Goal: Task Accomplishment & Management: Use online tool/utility

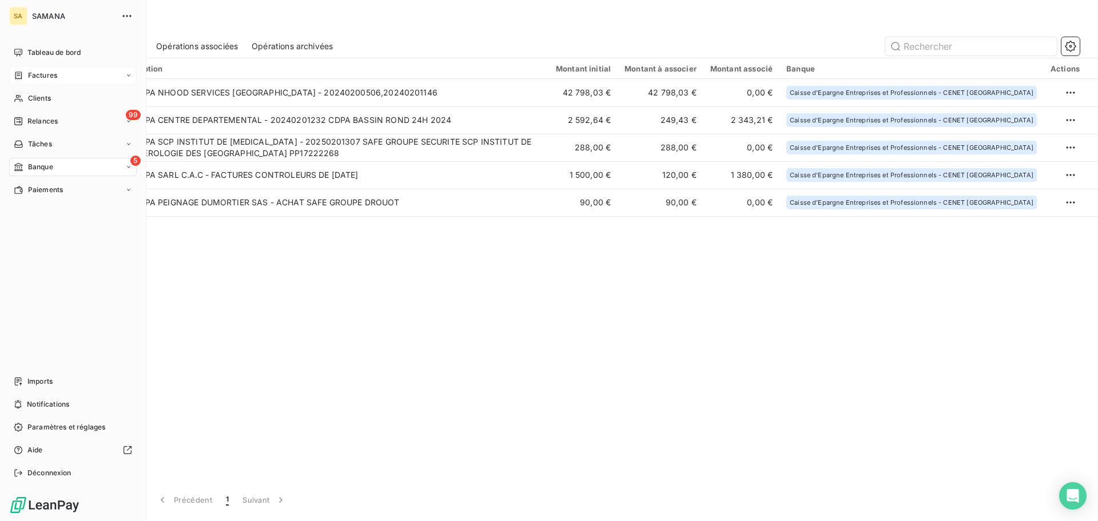
click at [25, 75] on div "Factures" at bounding box center [35, 75] width 43 height 10
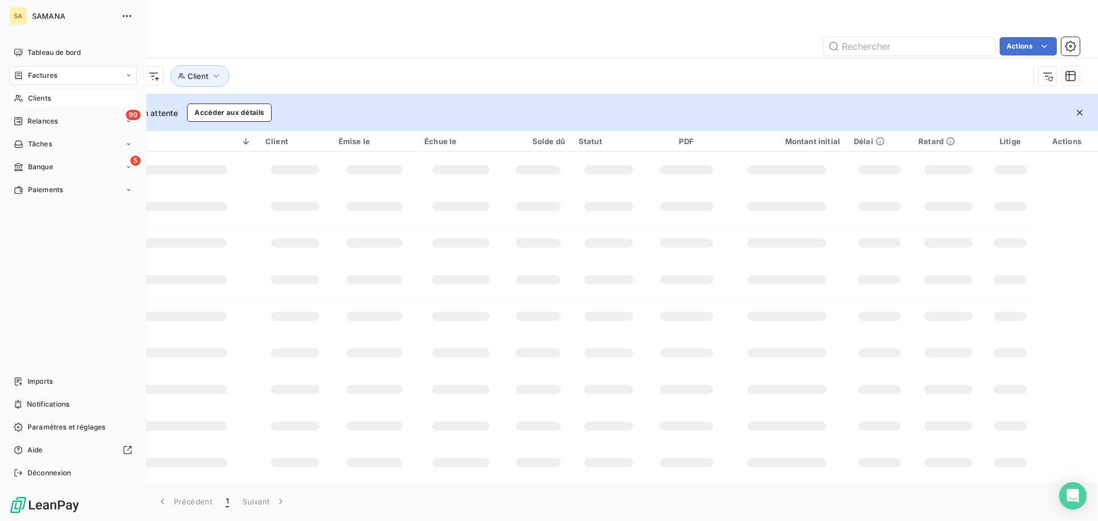
click at [26, 97] on div "Clients" at bounding box center [72, 98] width 127 height 18
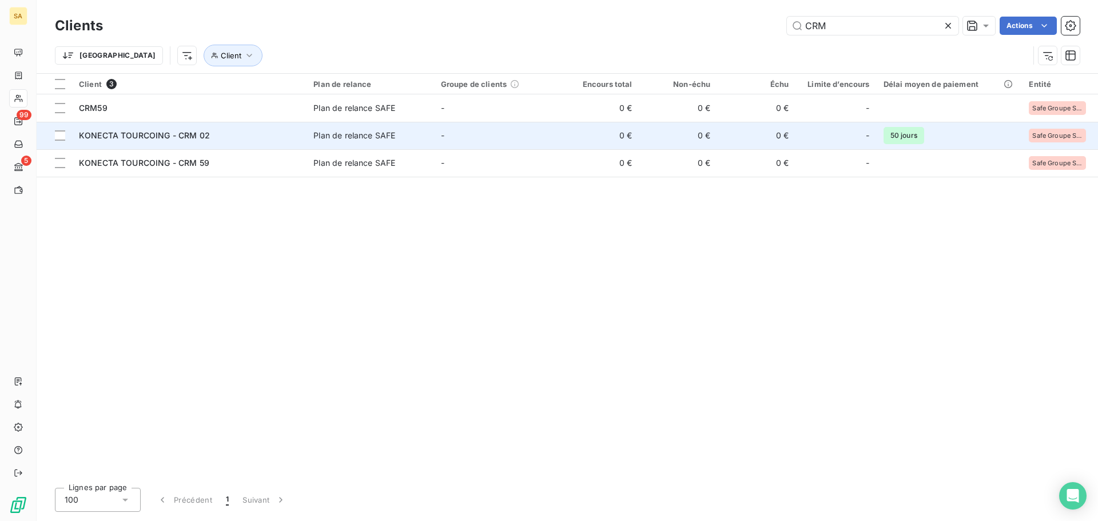
type input "CRM"
click at [166, 132] on span "KONECTA TOURCOING - CRM 02" at bounding box center [144, 135] width 131 height 10
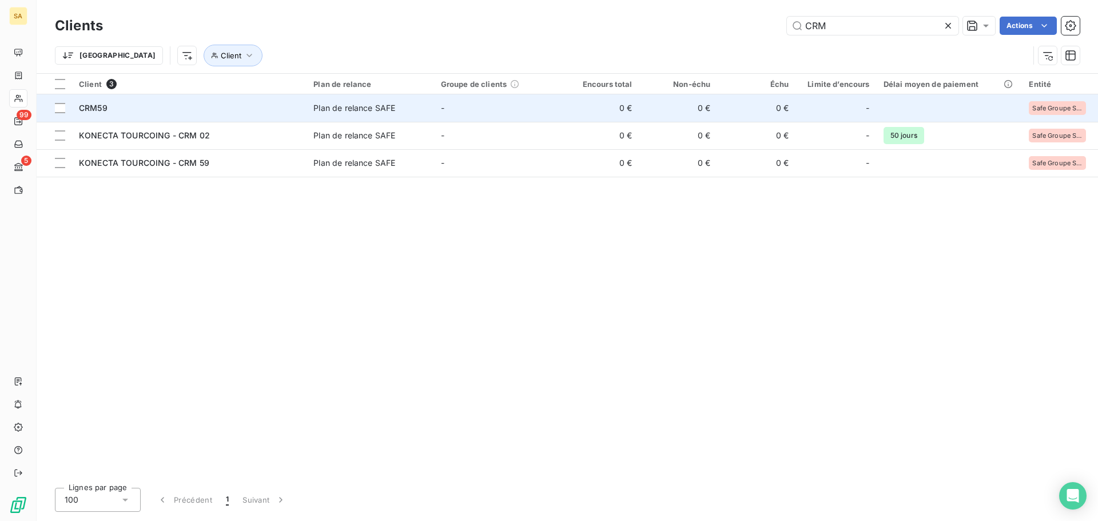
click at [104, 107] on span "CRM59" at bounding box center [93, 108] width 29 height 10
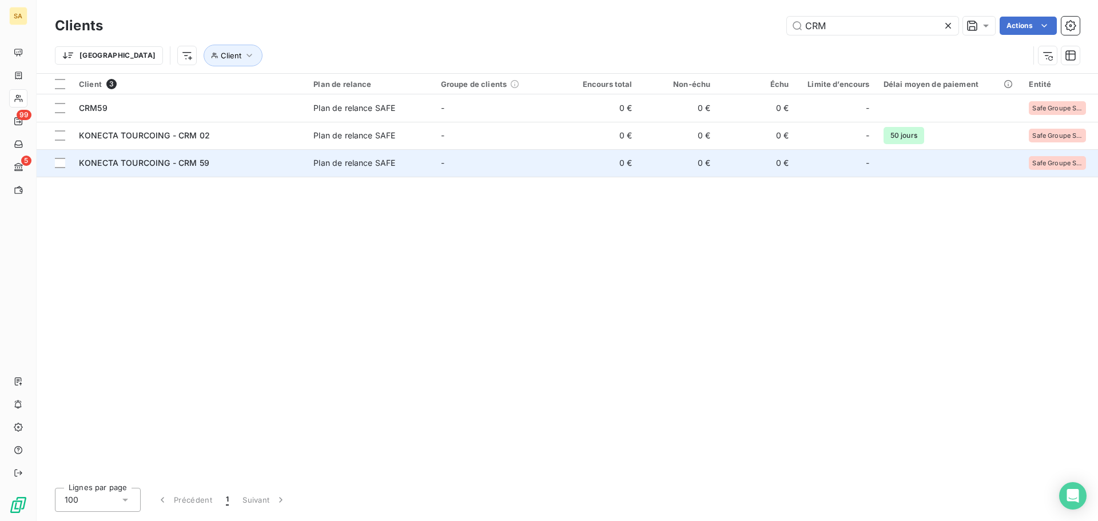
click at [186, 164] on span "KONECTA TOURCOING - CRM 59" at bounding box center [144, 163] width 130 height 10
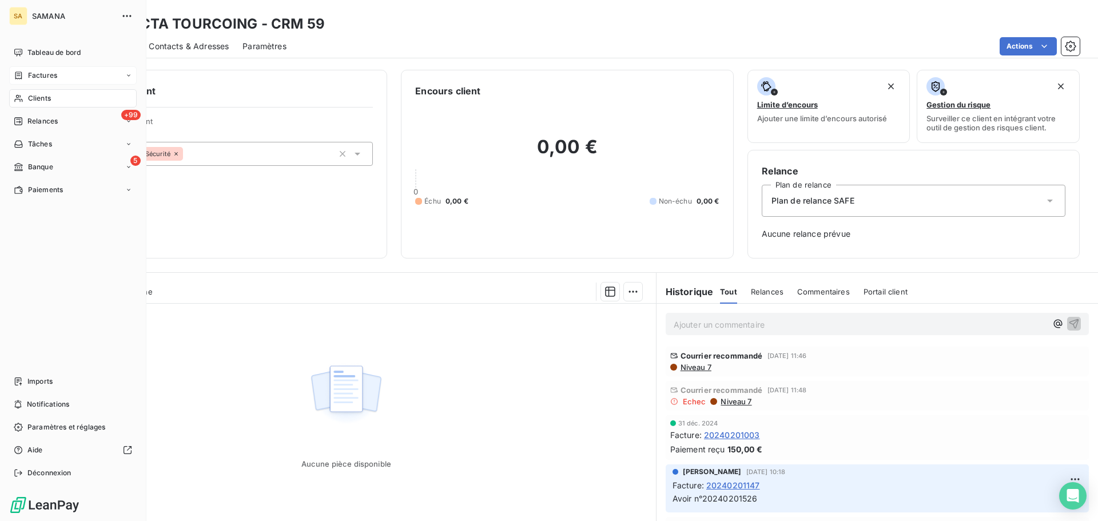
click at [47, 71] on span "Factures" at bounding box center [42, 75] width 29 height 10
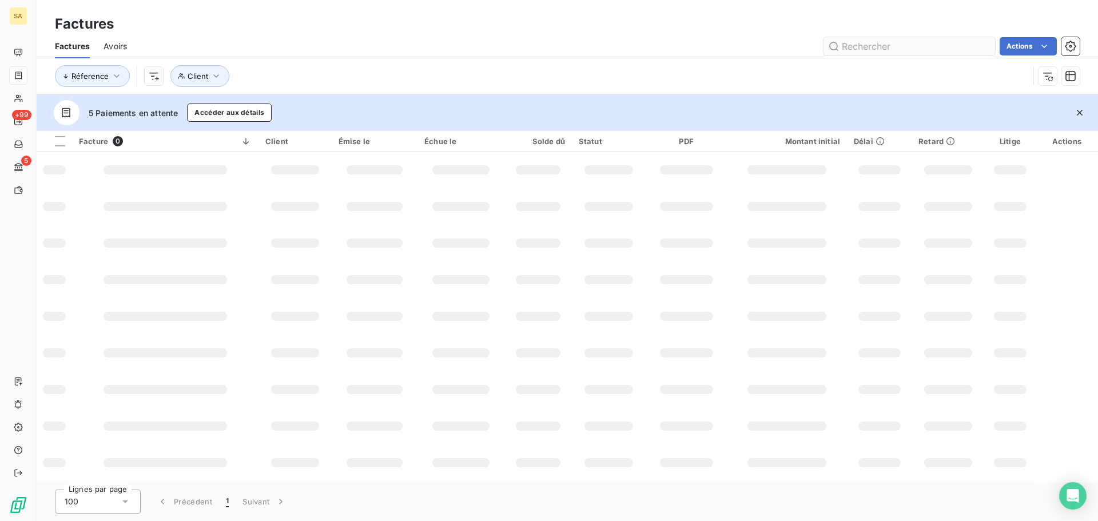
click at [857, 49] on input "text" at bounding box center [909, 46] width 172 height 18
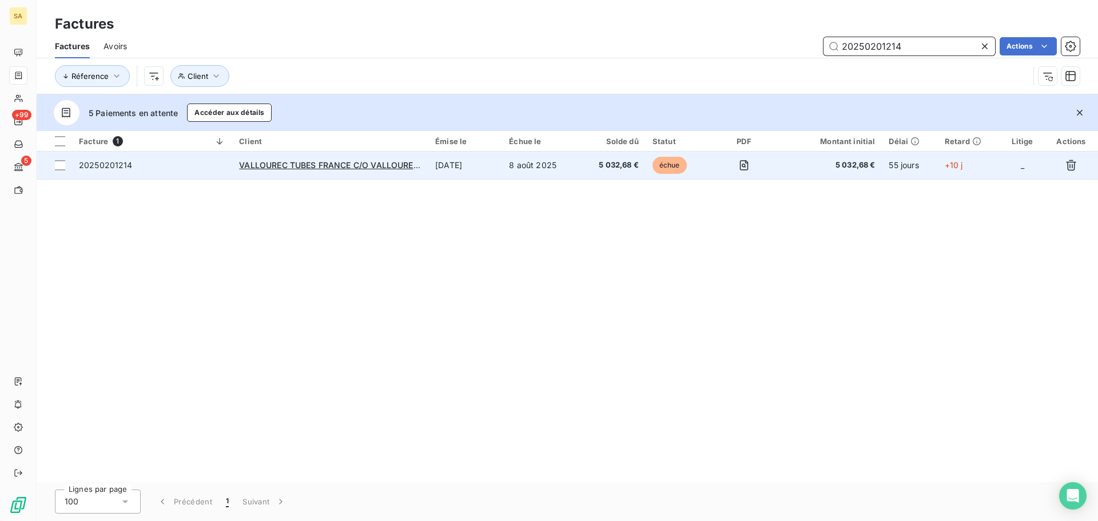
type input "20250201214"
click at [131, 168] on span "20250201214" at bounding box center [152, 165] width 146 height 11
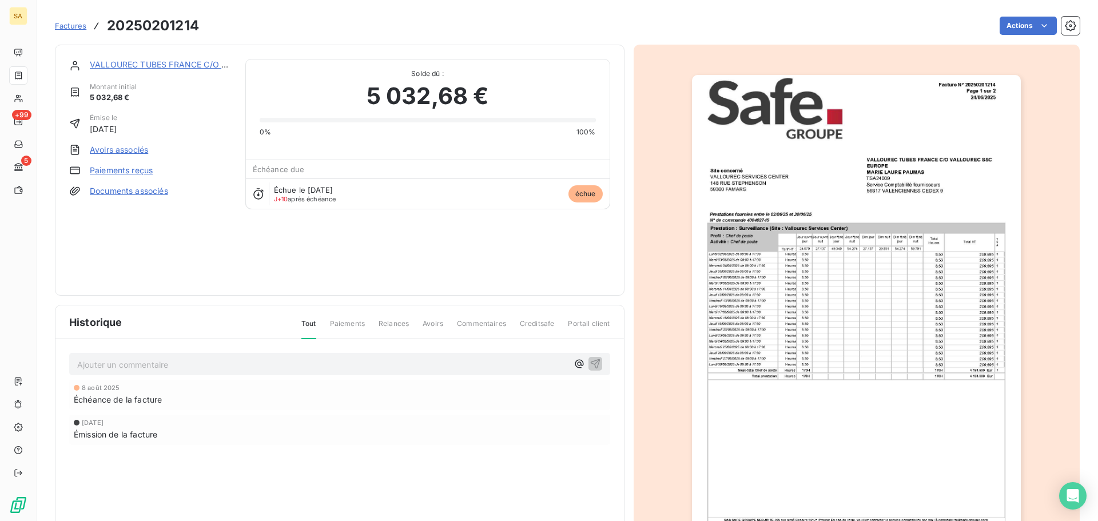
click at [148, 168] on link "Paiements reçus" at bounding box center [121, 170] width 63 height 11
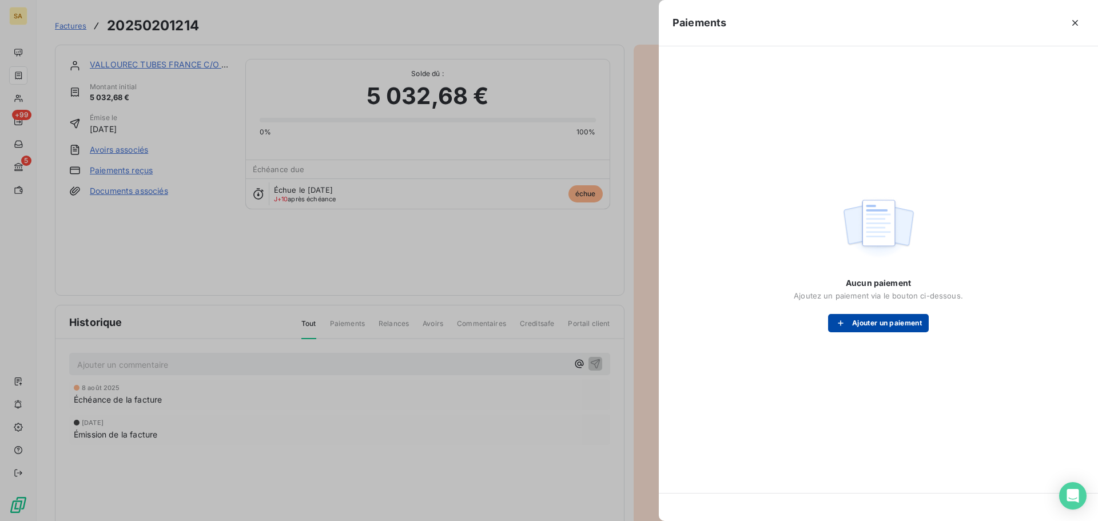
click at [872, 324] on button "Ajouter un paiement" at bounding box center [878, 323] width 101 height 18
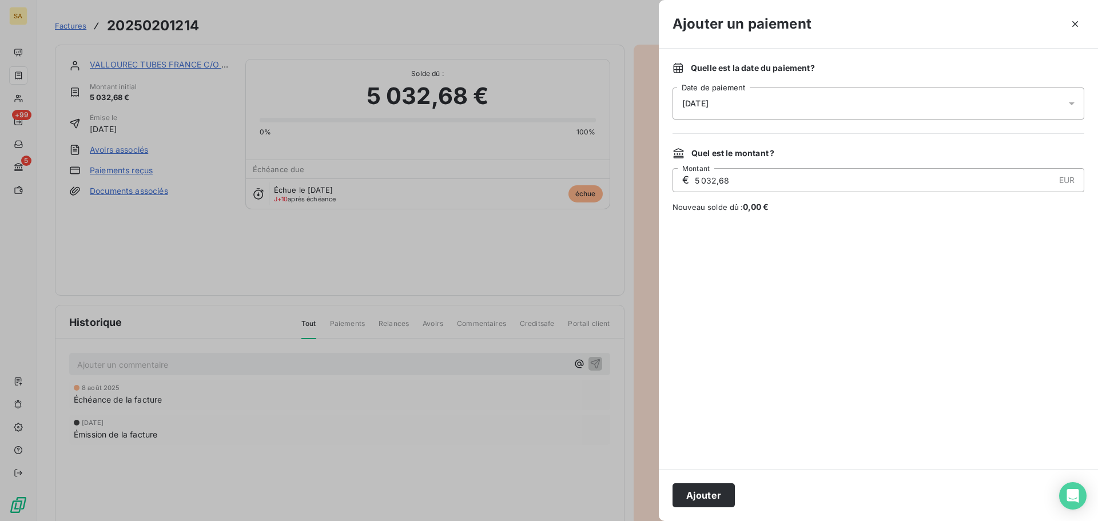
click at [752, 114] on div "[DATE]" at bounding box center [878, 103] width 412 height 32
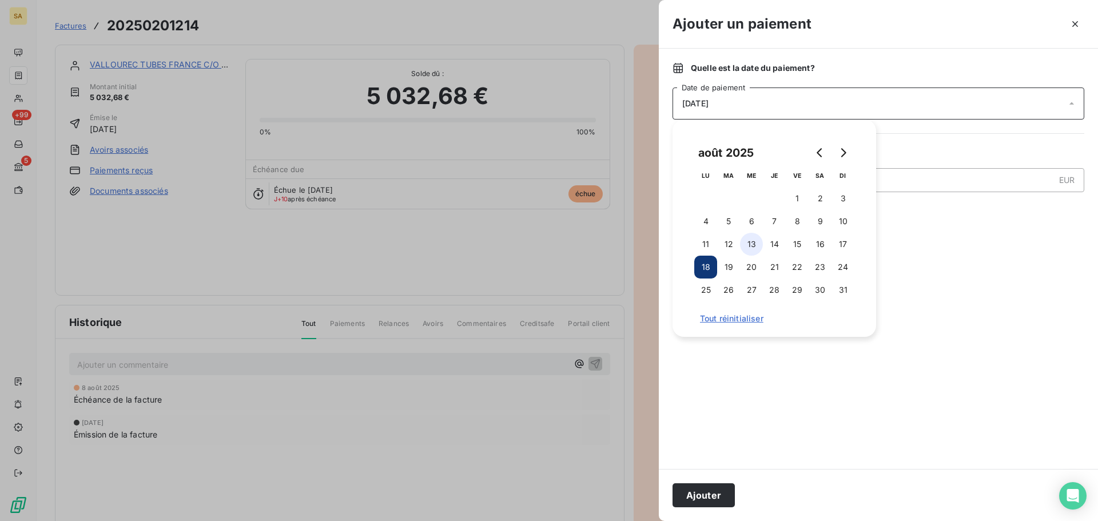
click at [751, 248] on button "13" at bounding box center [751, 244] width 23 height 23
click at [713, 495] on button "Ajouter" at bounding box center [703, 495] width 62 height 24
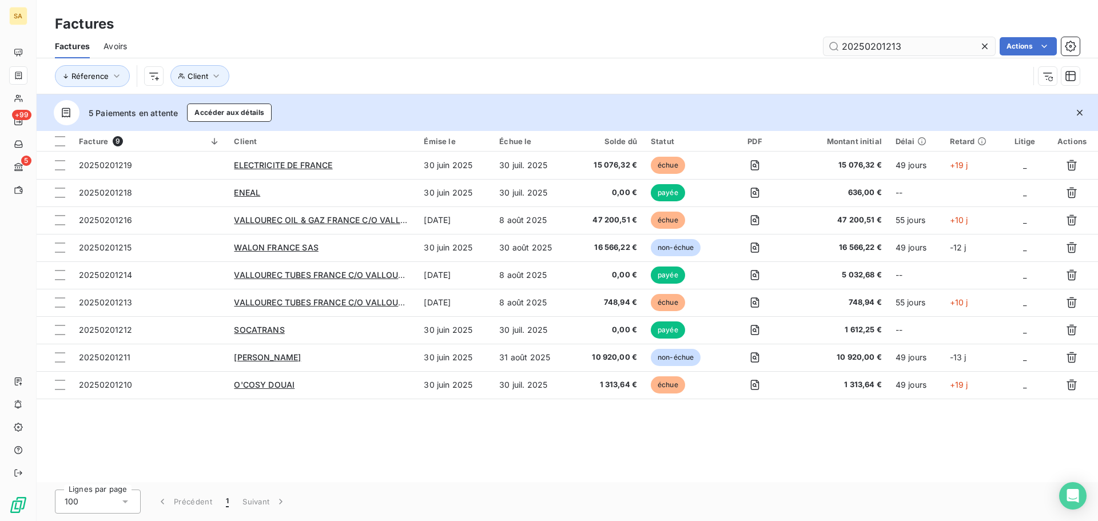
type input "20250201213"
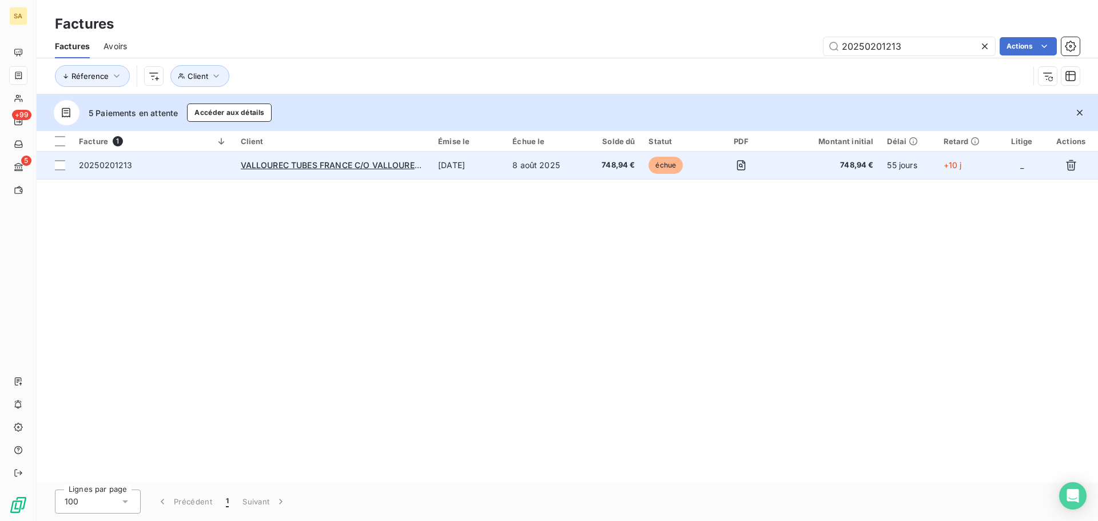
click at [119, 172] on td "20250201213" at bounding box center [153, 165] width 162 height 27
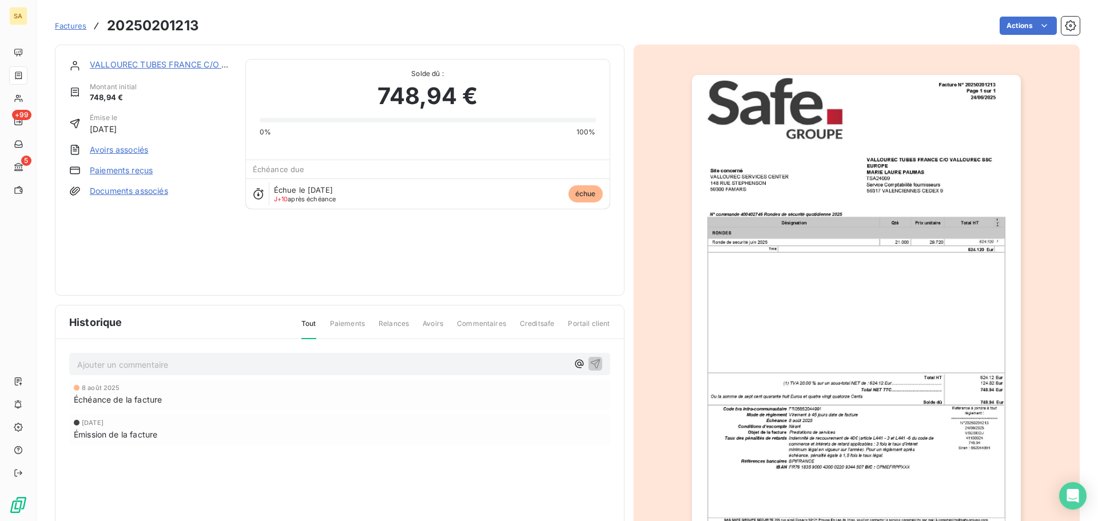
click at [119, 172] on link "Paiements reçus" at bounding box center [121, 170] width 63 height 11
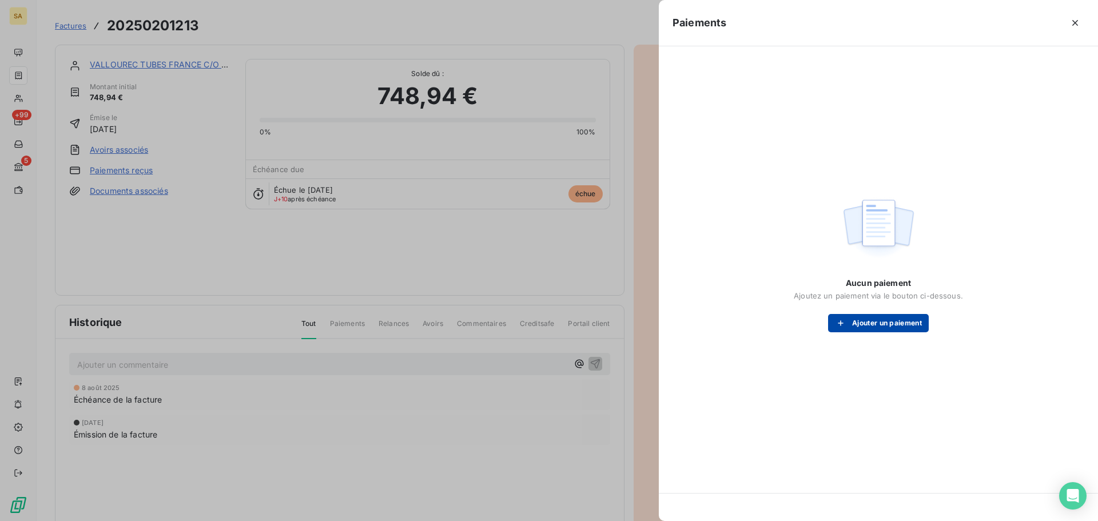
click at [850, 324] on div "button" at bounding box center [843, 322] width 17 height 11
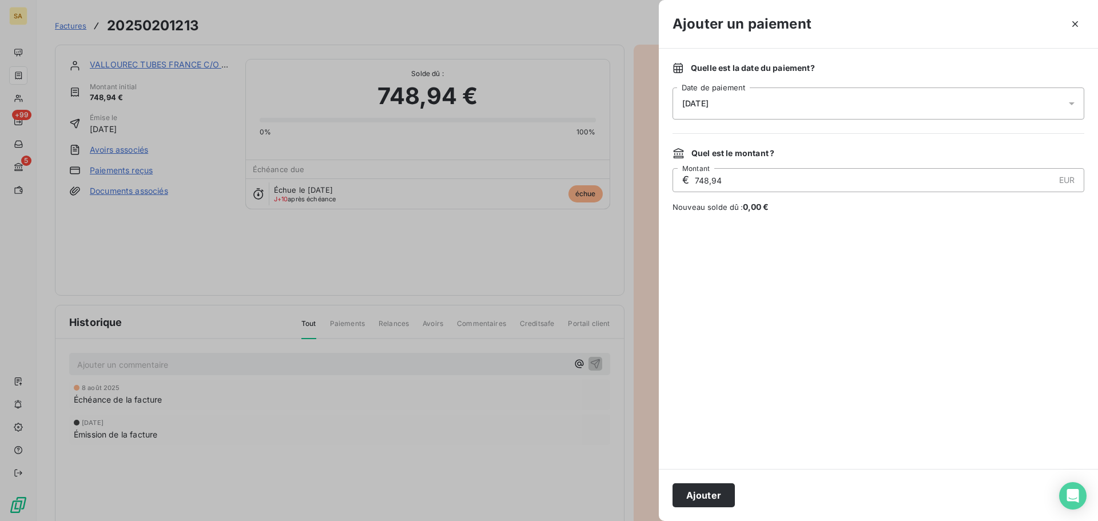
click at [786, 95] on div "[DATE]" at bounding box center [878, 103] width 412 height 32
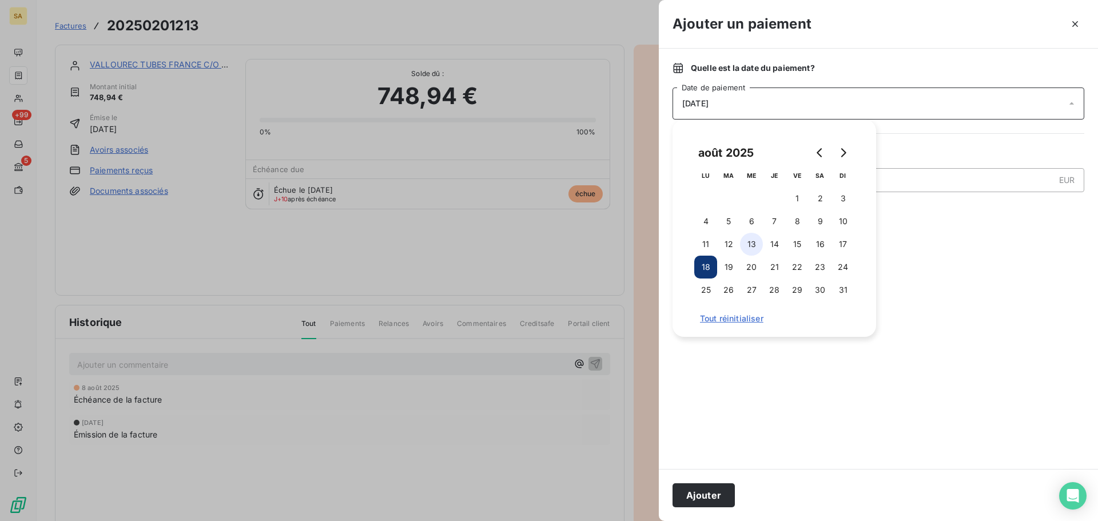
click at [754, 244] on button "13" at bounding box center [751, 244] width 23 height 23
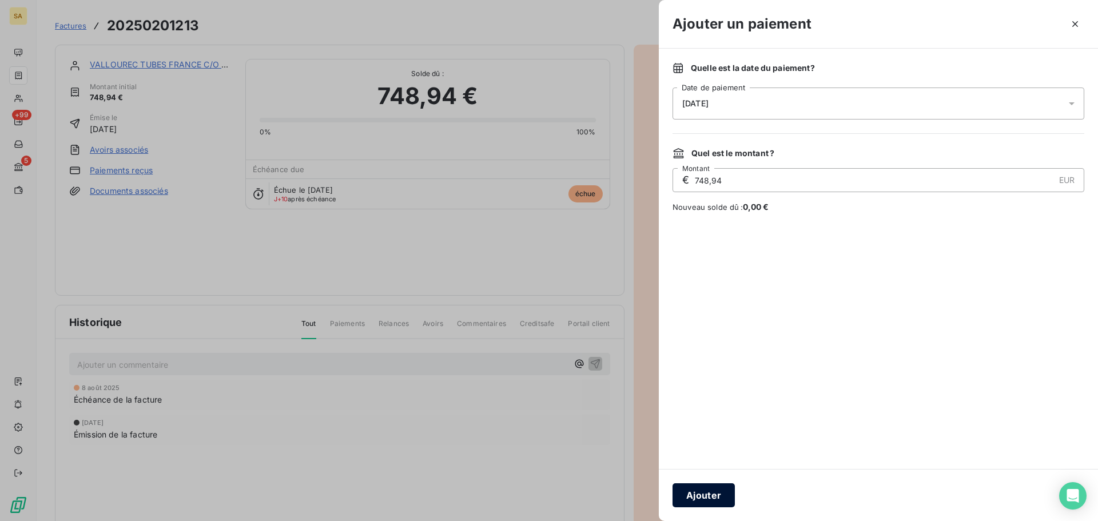
click at [706, 488] on button "Ajouter" at bounding box center [703, 495] width 62 height 24
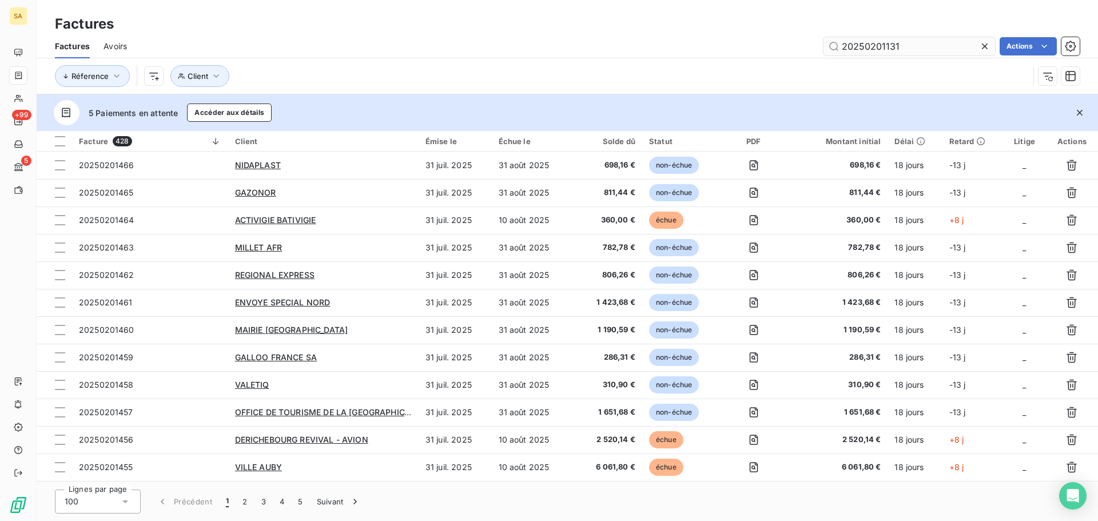
type input "20250201131"
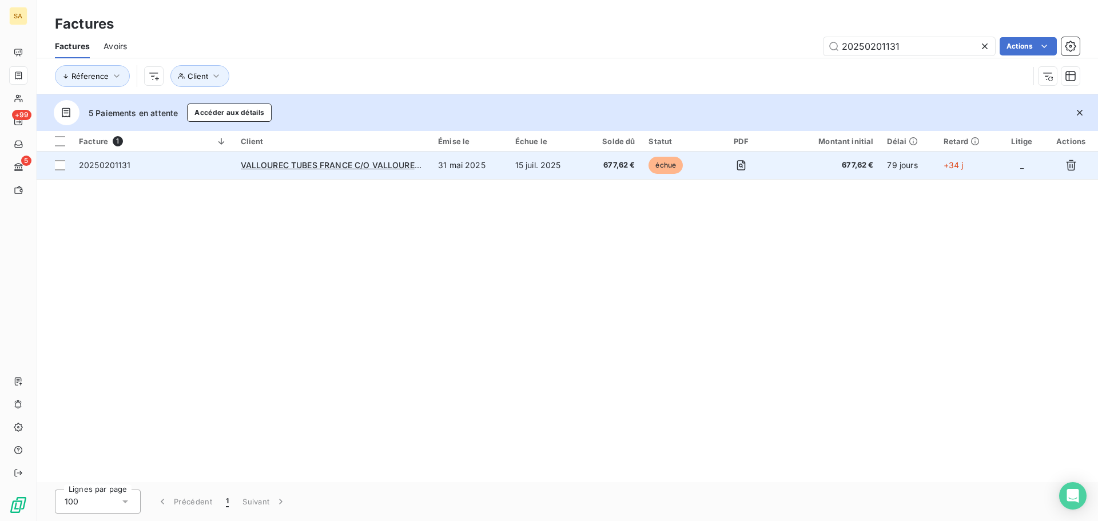
click at [127, 157] on td "20250201131" at bounding box center [153, 165] width 162 height 27
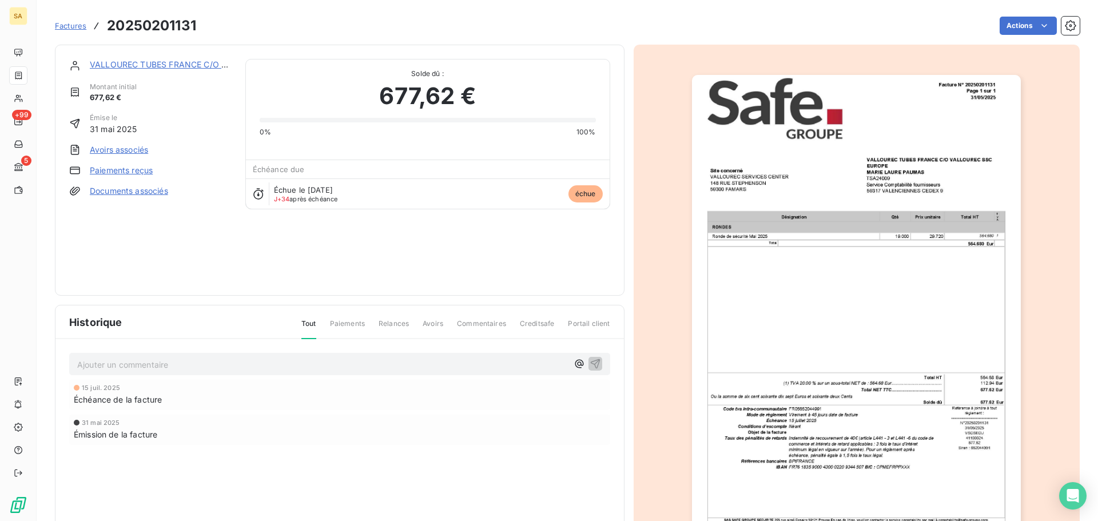
click at [139, 176] on link "Paiements reçus" at bounding box center [121, 170] width 63 height 11
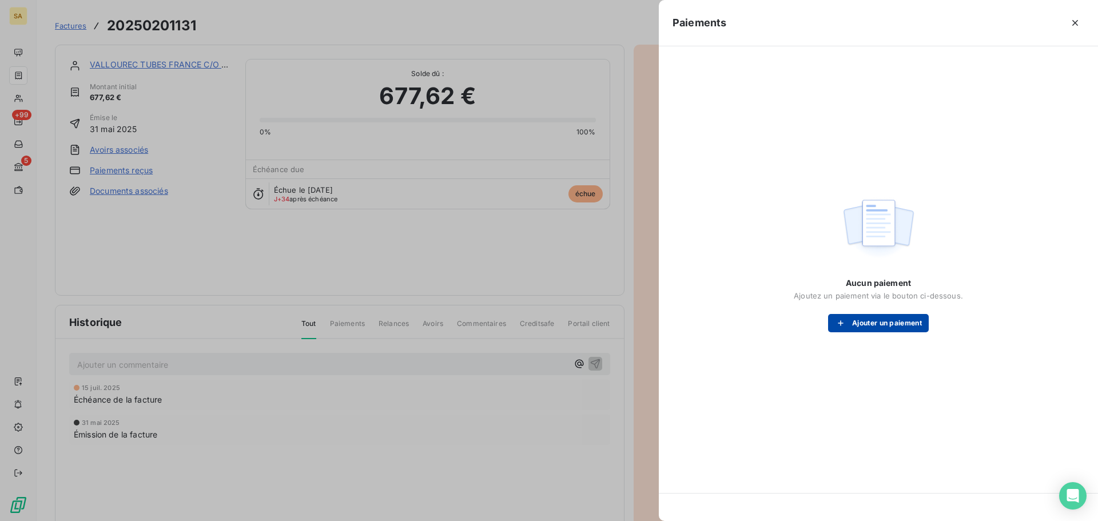
click at [860, 318] on button "Ajouter un paiement" at bounding box center [878, 323] width 101 height 18
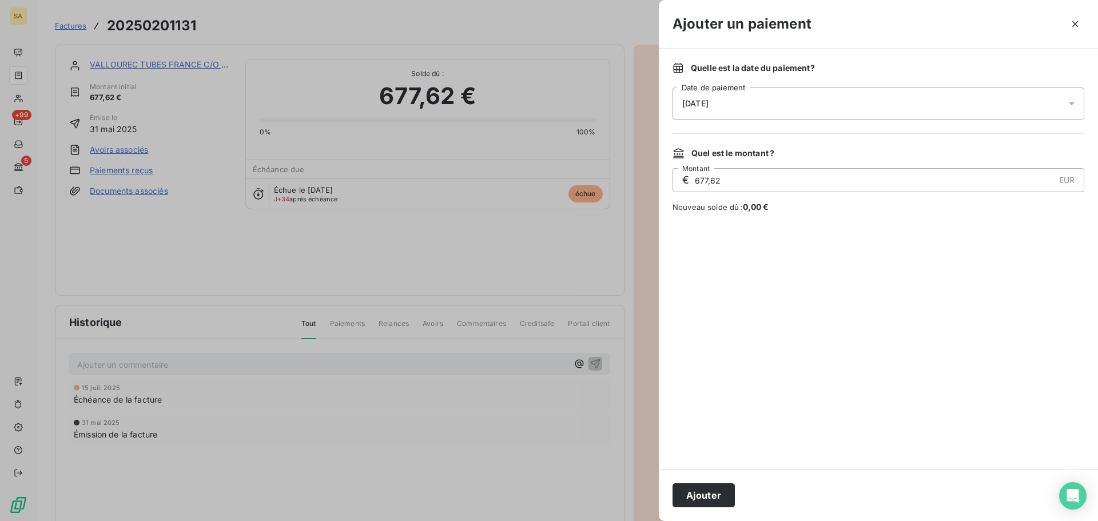
click at [779, 91] on div "[DATE]" at bounding box center [878, 103] width 412 height 32
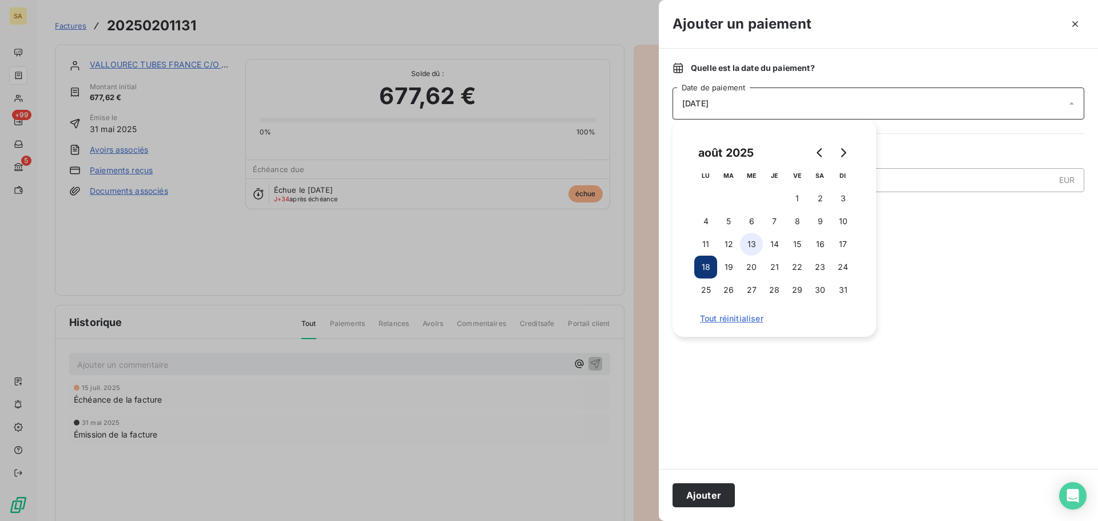
click at [758, 242] on button "13" at bounding box center [751, 244] width 23 height 23
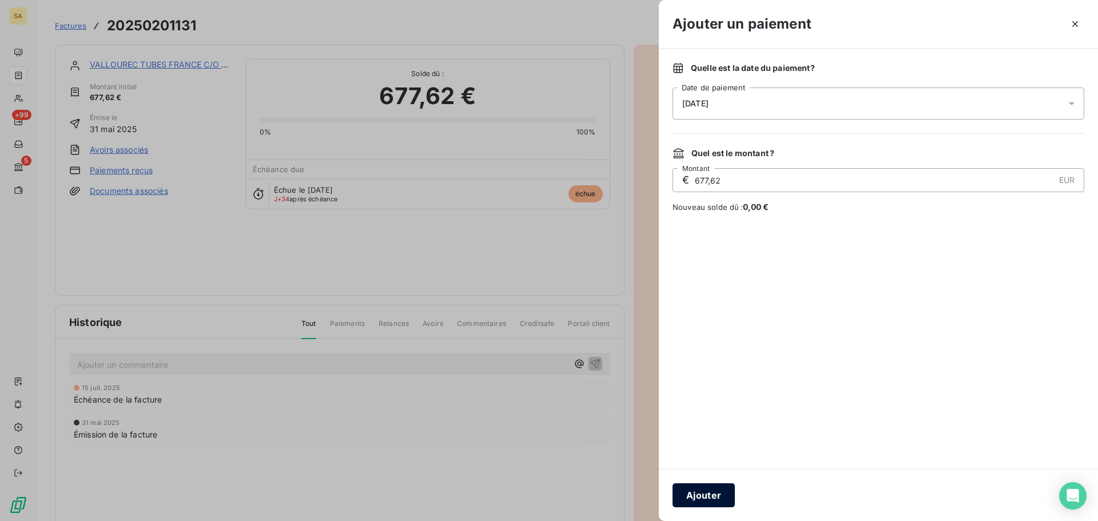
click at [712, 497] on button "Ajouter" at bounding box center [703, 495] width 62 height 24
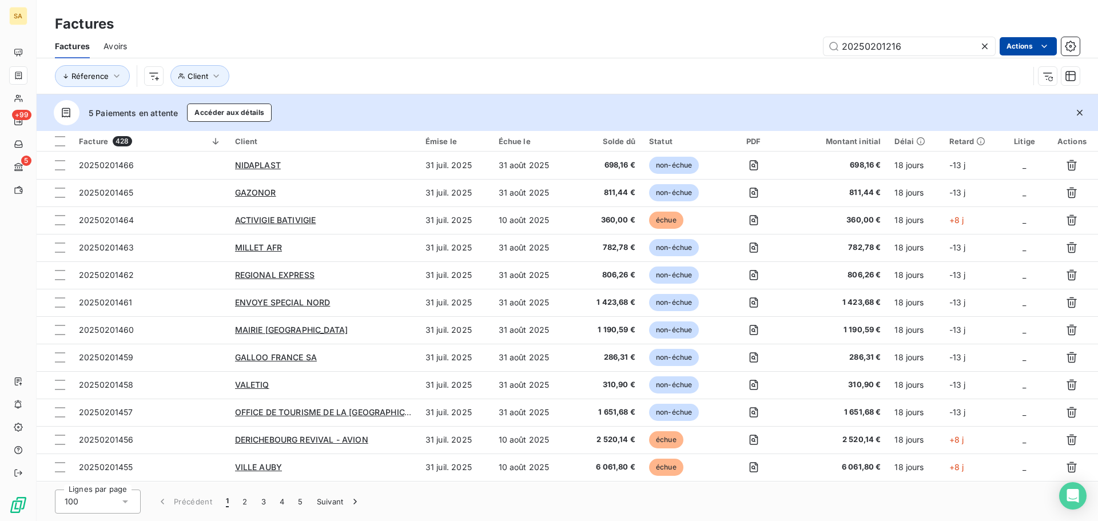
type input "20250201216"
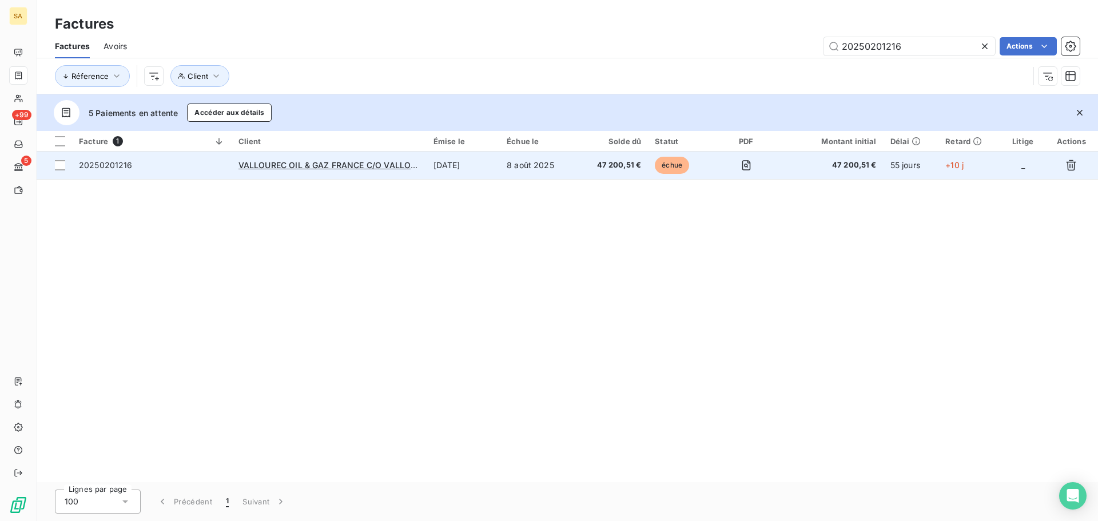
click at [122, 168] on span "20250201216" at bounding box center [106, 165] width 54 height 10
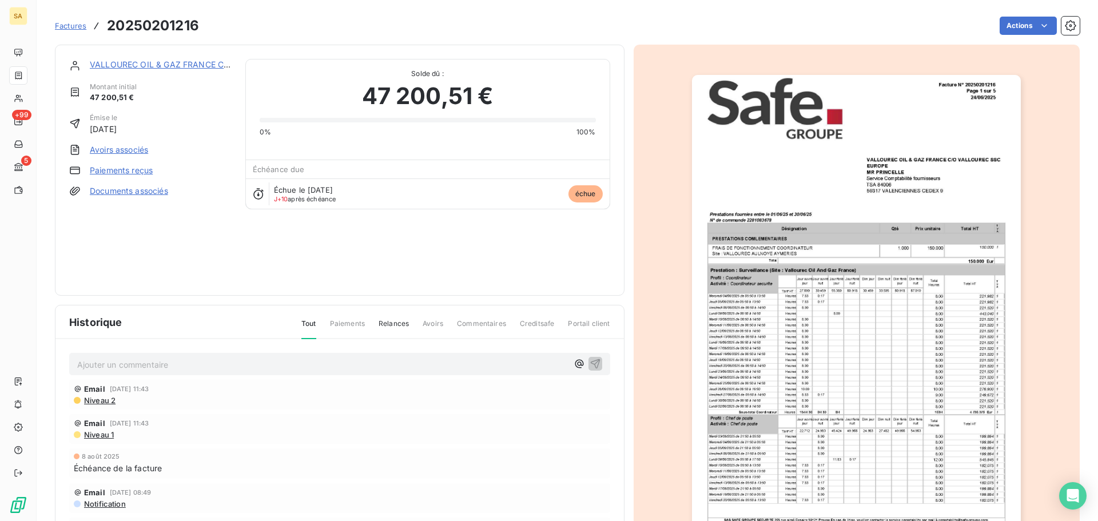
click at [106, 164] on div "VALLOUREC OIL & GAZ FRANCE C/O VALLOUREC SSC Montant initial 47 200,51 € Émise …" at bounding box center [150, 170] width 162 height 222
click at [125, 168] on link "Paiements reçus" at bounding box center [121, 170] width 63 height 11
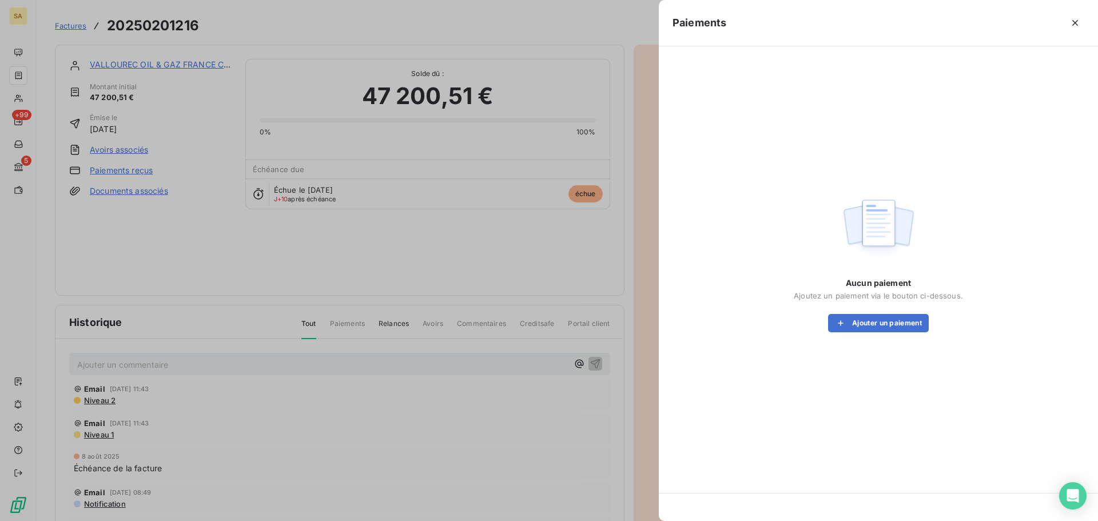
click at [841, 310] on div "Aucun paiement Ajoutez un paiement via le bouton ci-dessous. Ajouter un paiement" at bounding box center [878, 304] width 169 height 55
click at [856, 322] on button "Ajouter un paiement" at bounding box center [878, 323] width 101 height 18
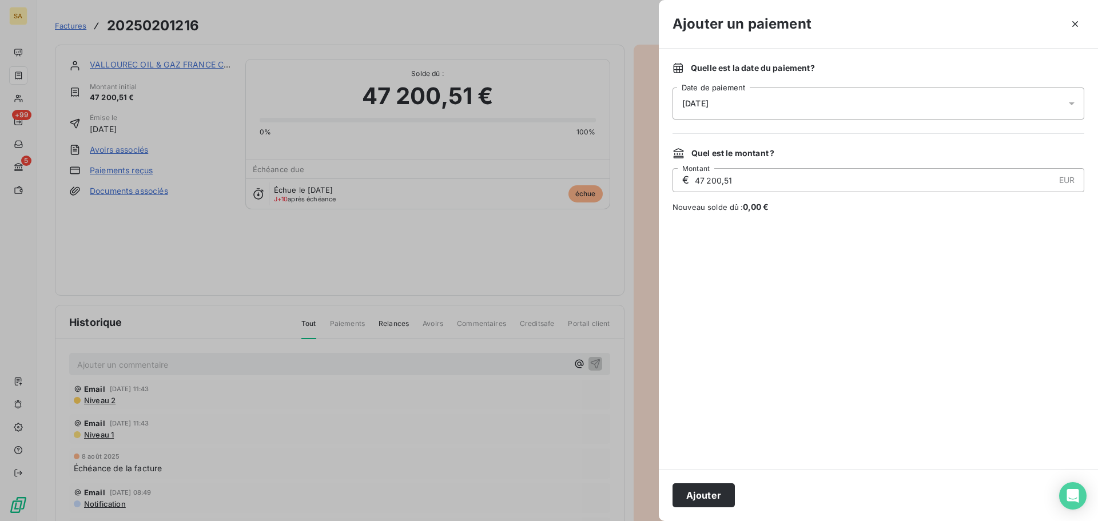
click at [704, 107] on div "[DATE]" at bounding box center [878, 103] width 412 height 32
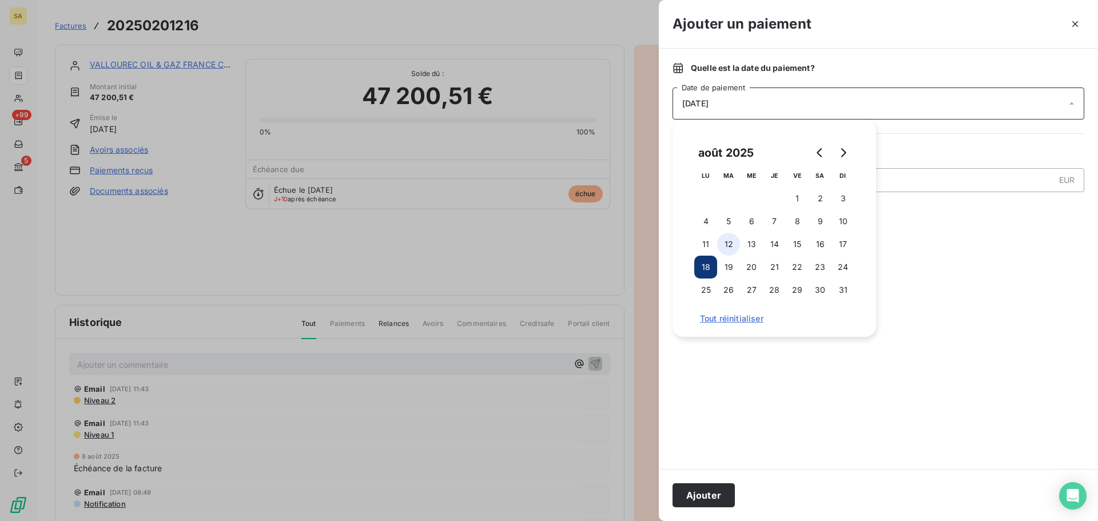
click at [735, 246] on button "12" at bounding box center [728, 244] width 23 height 23
click at [691, 498] on button "Ajouter" at bounding box center [703, 495] width 62 height 24
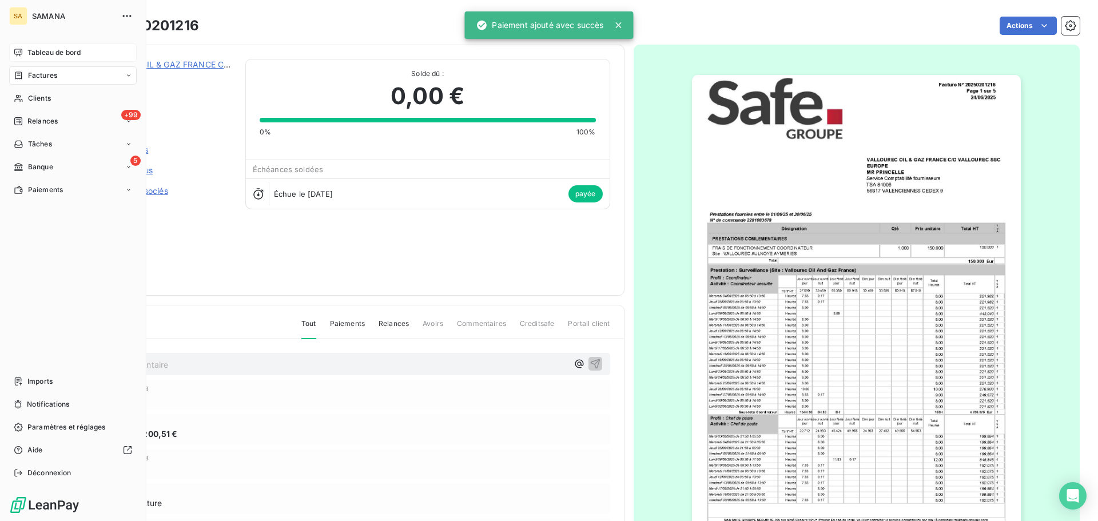
click at [29, 51] on span "Tableau de bord" at bounding box center [53, 52] width 53 height 10
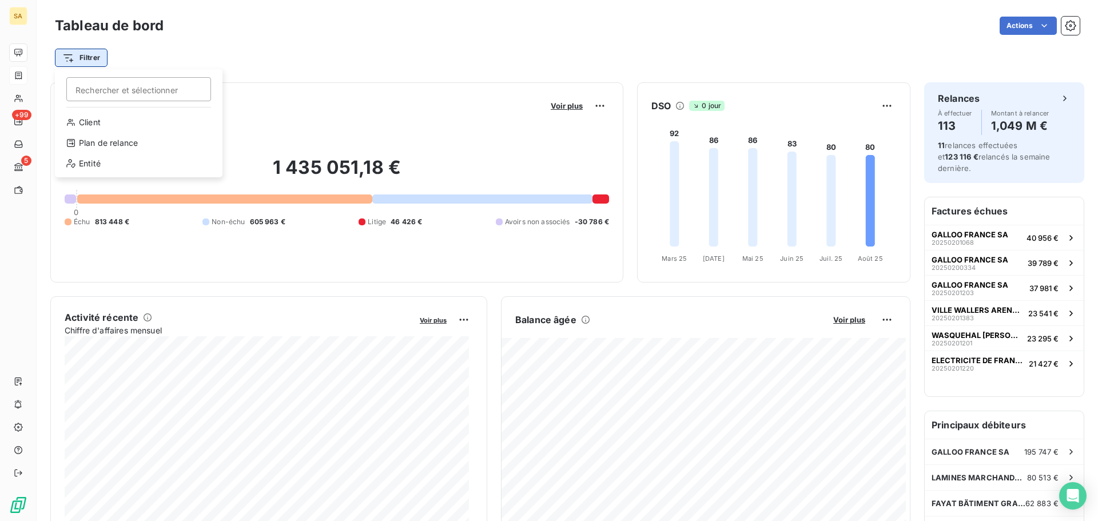
click at [105, 51] on html "SA +99 5 Tableau de bord Actions Filtrer Rechercher et sélectionner Client Plan…" at bounding box center [549, 260] width 1098 height 521
drag, startPoint x: 161, startPoint y: 142, endPoint x: 157, endPoint y: 129, distance: 13.7
click at [119, 56] on button "Client" at bounding box center [110, 58] width 59 height 22
click at [123, 54] on icon "button" at bounding box center [126, 57] width 11 height 11
click at [111, 116] on span "Supprimer le filtre" at bounding box center [139, 118] width 66 height 11
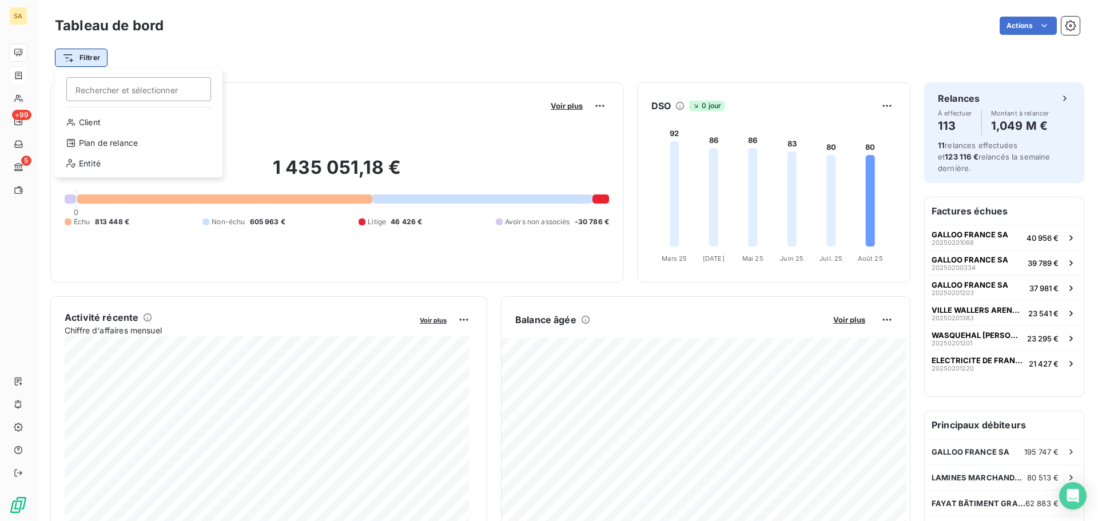
click at [95, 56] on html "SA +99 5 Tableau de bord Actions Filtrer Rechercher et sélectionner Client Plan…" at bounding box center [549, 260] width 1098 height 521
click at [123, 163] on div "Entité" at bounding box center [138, 163] width 158 height 18
click at [258, 87] on div at bounding box center [292, 87] width 165 height 24
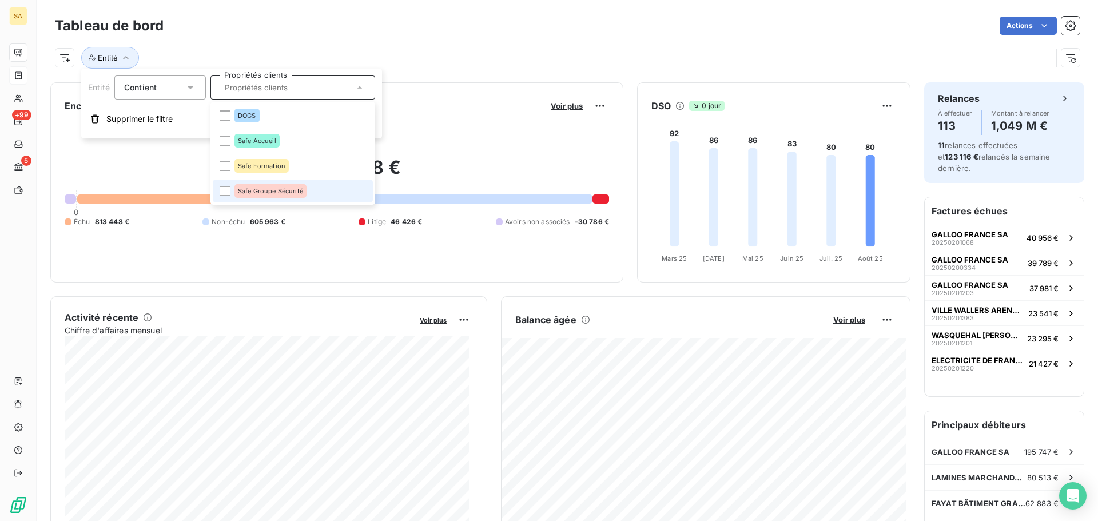
click at [270, 187] on div "Safe Groupe Sécurité" at bounding box center [270, 191] width 72 height 14
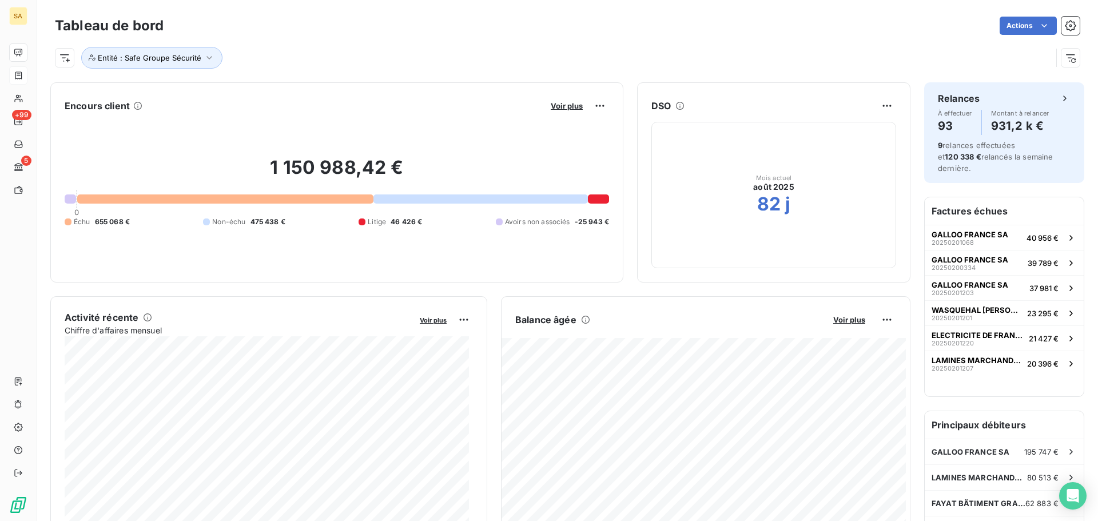
click at [692, 55] on div "Entité : Safe Groupe Sécurité" at bounding box center [553, 58] width 997 height 22
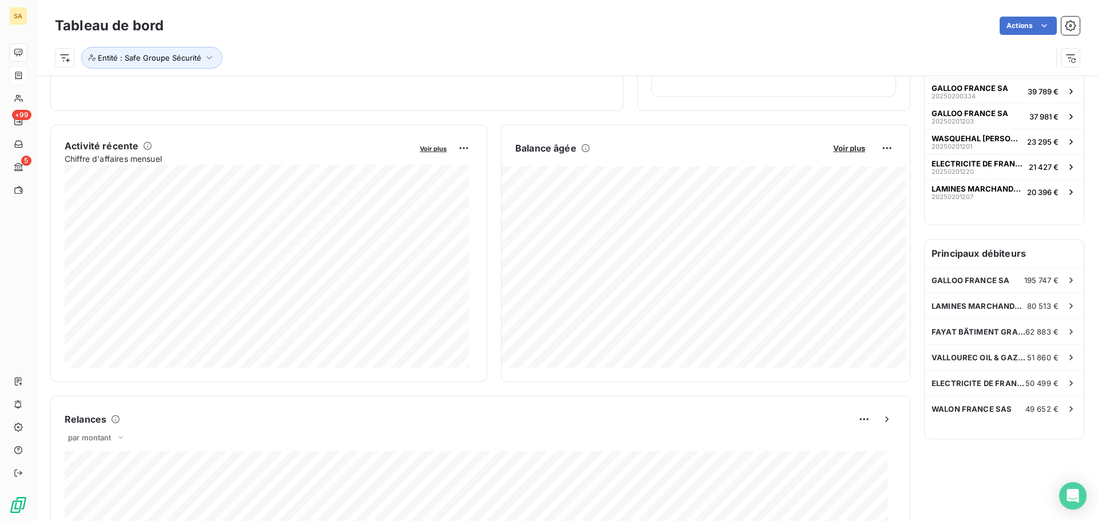
scroll to position [58, 0]
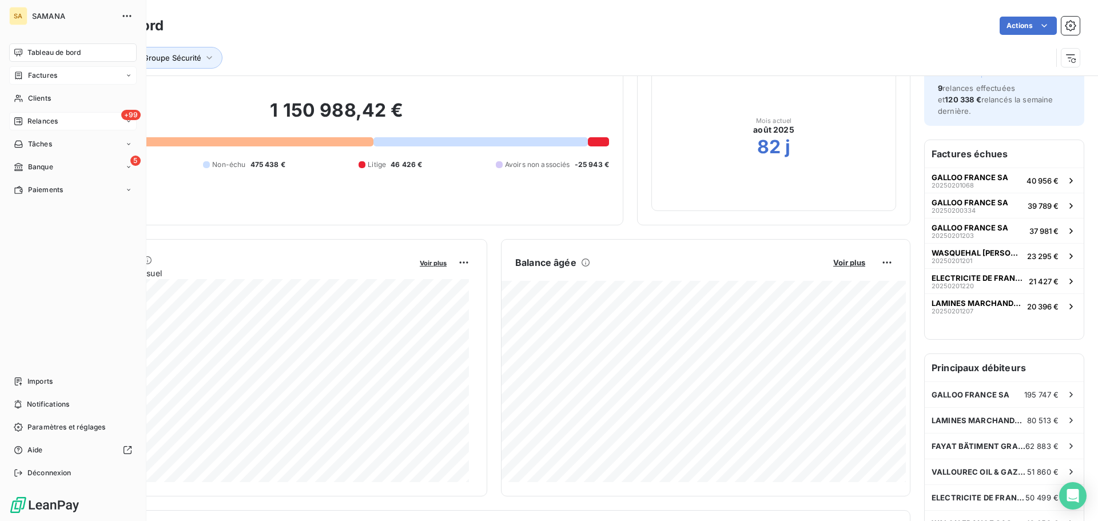
click at [18, 121] on icon at bounding box center [18, 121] width 9 height 9
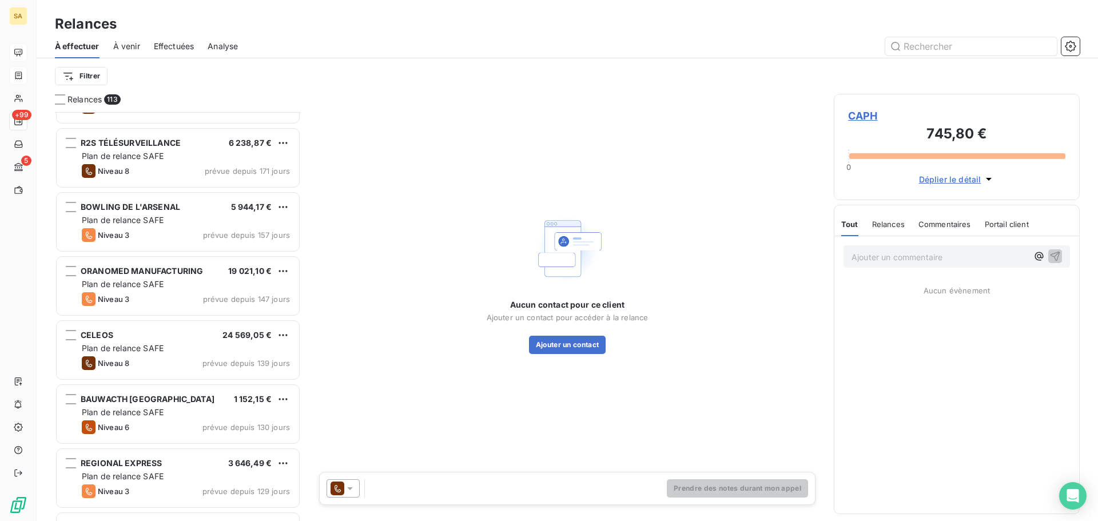
scroll to position [2287, 0]
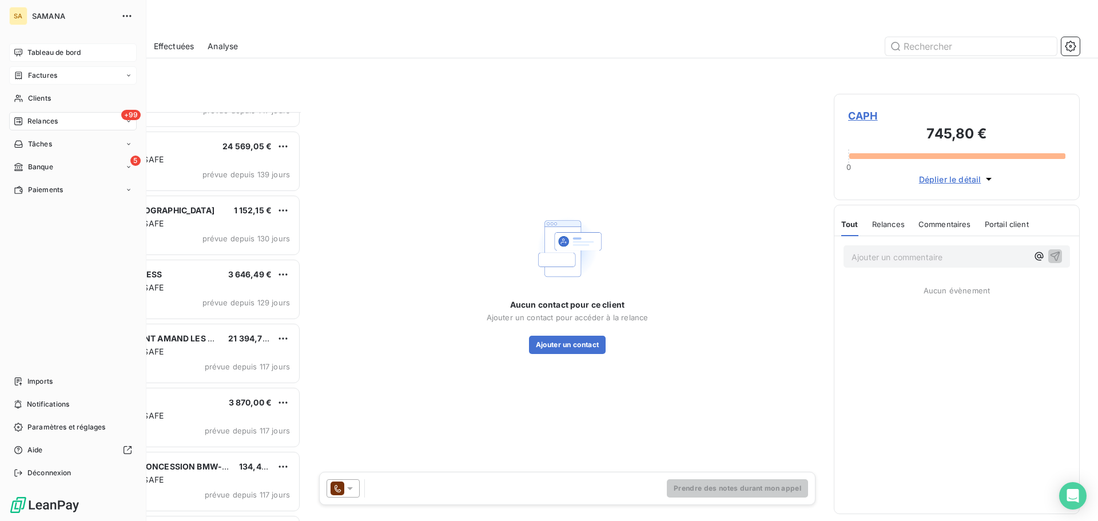
click at [22, 55] on icon at bounding box center [18, 52] width 9 height 9
